Goal: Information Seeking & Learning: Learn about a topic

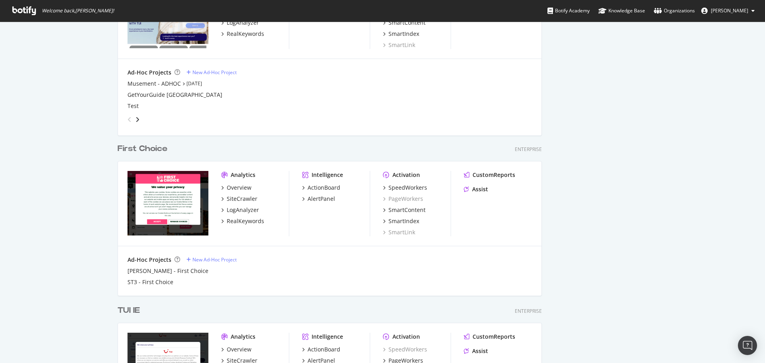
scroll to position [357, 753]
click at [248, 207] on div "LogAnalyzer" at bounding box center [243, 209] width 32 height 8
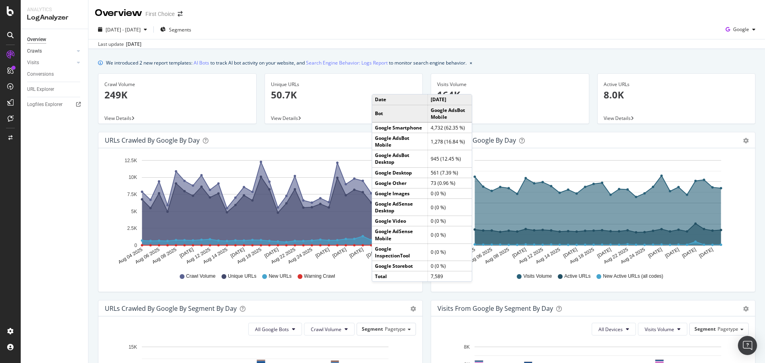
click at [46, 49] on link "Crawls" at bounding box center [50, 51] width 47 height 8
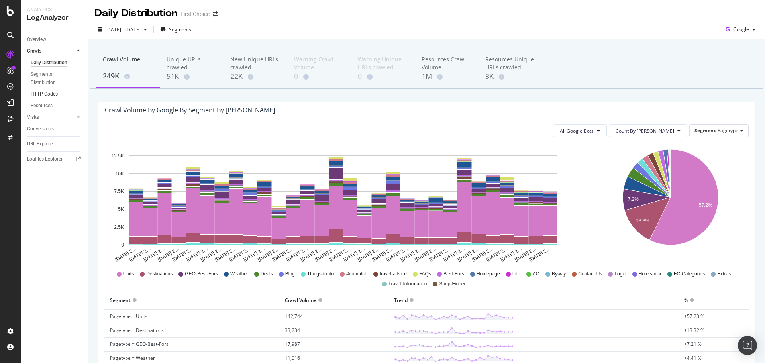
click at [52, 93] on div "HTTP Codes" at bounding box center [44, 94] width 27 height 8
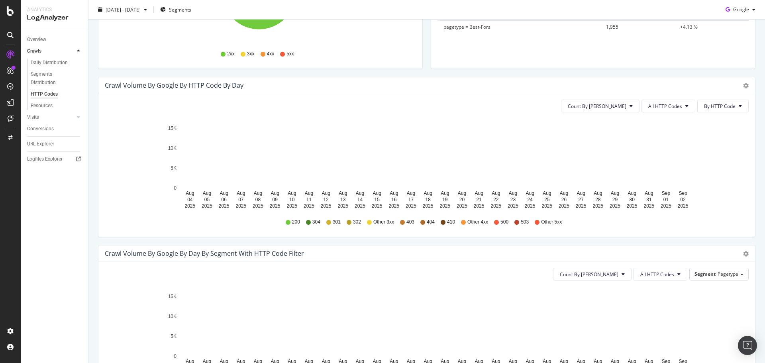
scroll to position [199, 0]
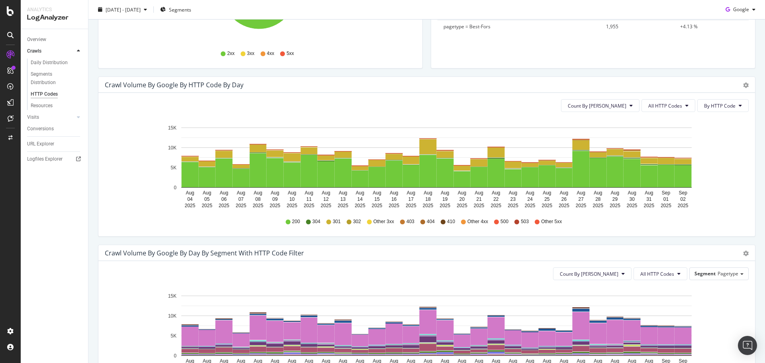
click at [650, 112] on div "Count By Day All HTTP Codes By HTTP Code Hold CTRL while clicking to filter the…" at bounding box center [426, 164] width 656 height 143
click at [652, 108] on span "All HTTP Codes" at bounding box center [665, 105] width 34 height 7
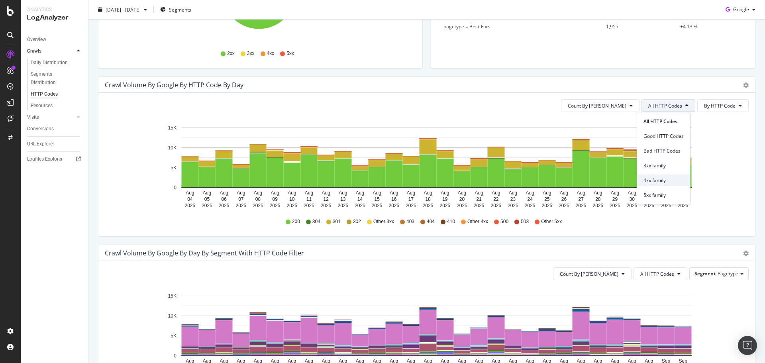
click at [656, 177] on span "4xx family" at bounding box center [663, 180] width 40 height 7
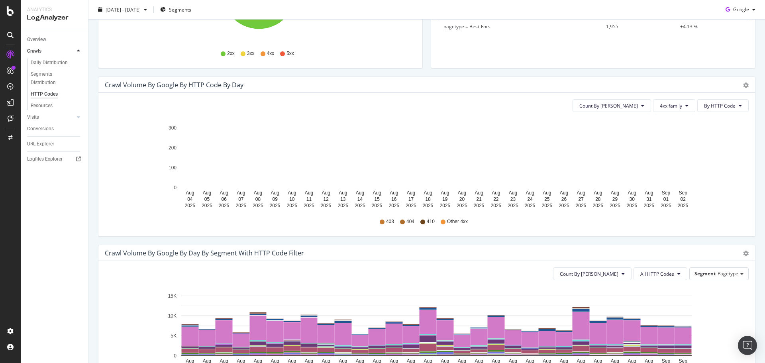
scroll to position [0, 0]
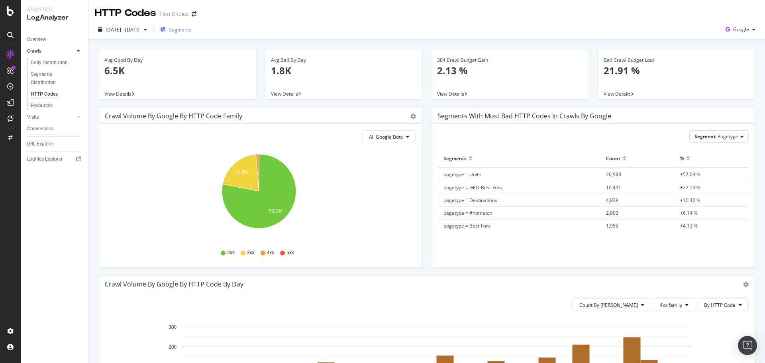
click at [191, 29] on span "Segments" at bounding box center [180, 29] width 22 height 7
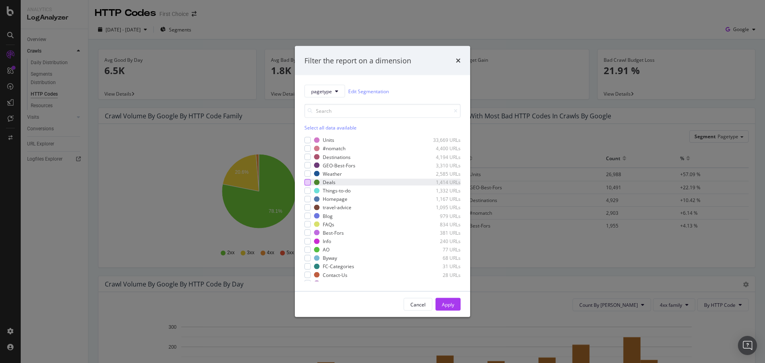
scroll to position [39, 0]
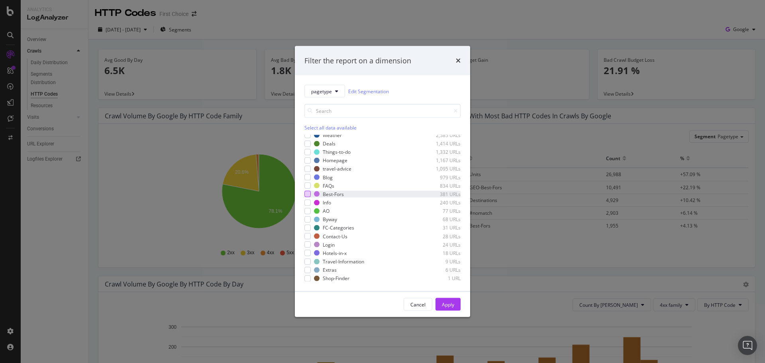
click at [308, 196] on div "modal" at bounding box center [307, 194] width 6 height 6
click at [452, 301] on div "Apply" at bounding box center [448, 304] width 12 height 7
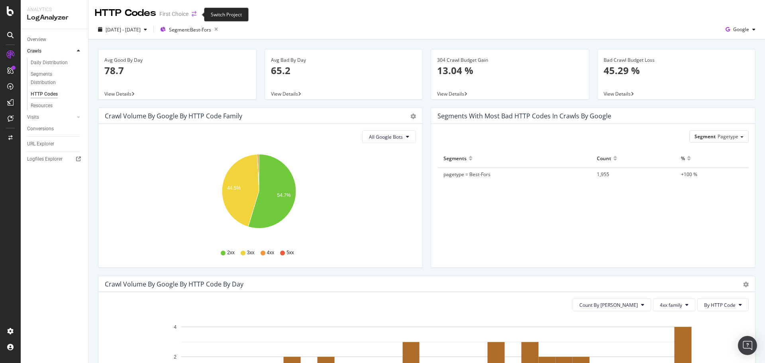
click at [193, 17] on icon "arrow-right-arrow-left" at bounding box center [194, 14] width 5 height 6
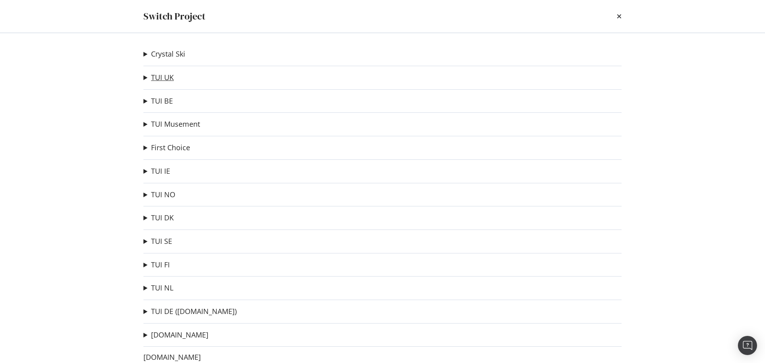
click at [165, 82] on link "TUI UK" at bounding box center [162, 77] width 23 height 8
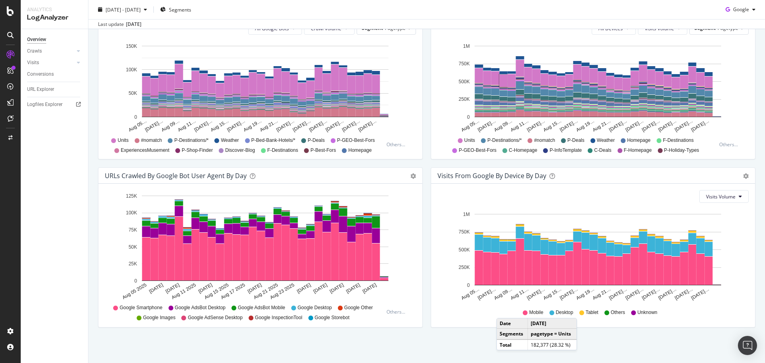
scroll to position [301, 0]
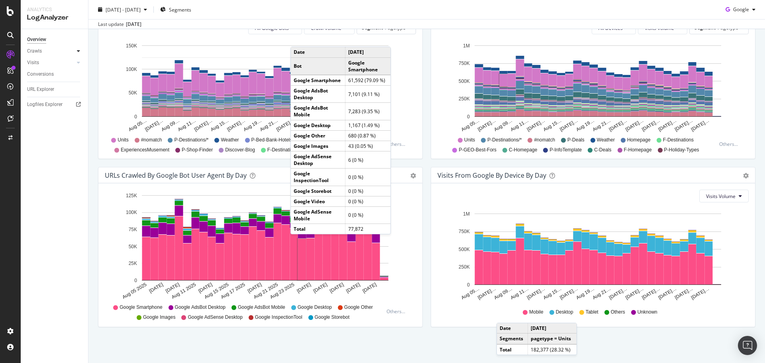
click at [78, 49] on icon at bounding box center [78, 51] width 3 height 5
click at [52, 93] on div "HTTP Codes" at bounding box center [44, 94] width 27 height 8
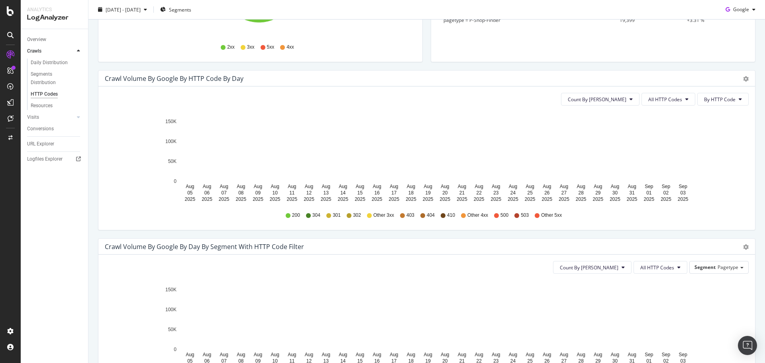
scroll to position [199, 0]
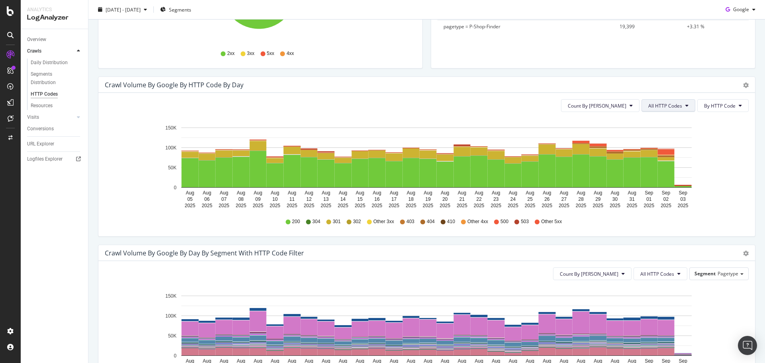
click at [655, 111] on button "All HTTP Codes" at bounding box center [668, 105] width 54 height 13
click at [664, 175] on div "4xx family" at bounding box center [663, 180] width 53 height 12
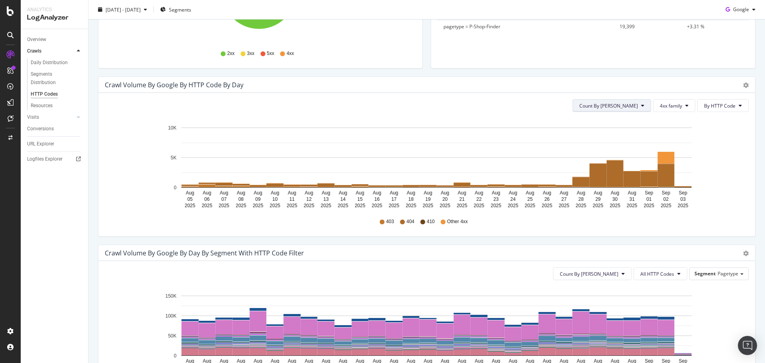
click at [630, 108] on span "Count By [PERSON_NAME]" at bounding box center [608, 105] width 59 height 7
click at [701, 221] on div "403 404 410 Other 4xx" at bounding box center [427, 222] width 636 height 18
